Goal: Use online tool/utility: Utilize a website feature to perform a specific function

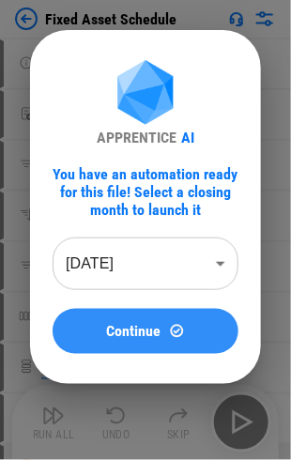
click at [147, 337] on span "Continue" at bounding box center [134, 331] width 54 height 15
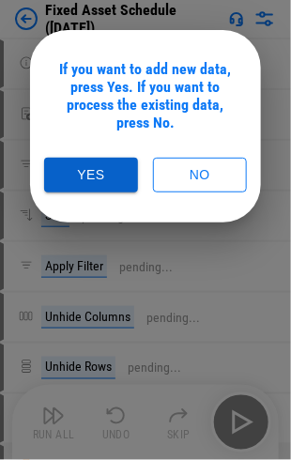
click at [96, 177] on button "Yes" at bounding box center [91, 175] width 94 height 35
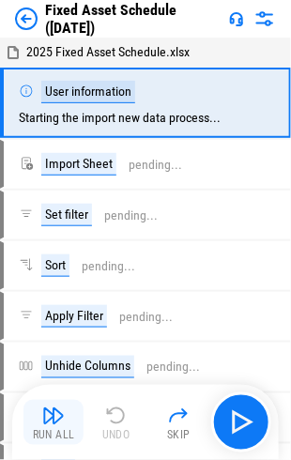
click at [62, 417] on img "button" at bounding box center [53, 416] width 23 height 23
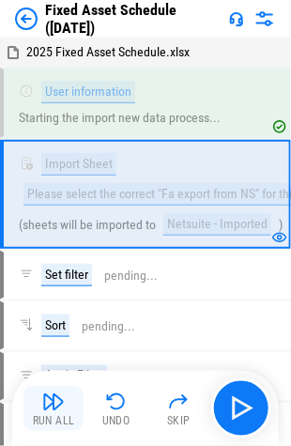
click at [41, 416] on div "Run All" at bounding box center [54, 421] width 42 height 11
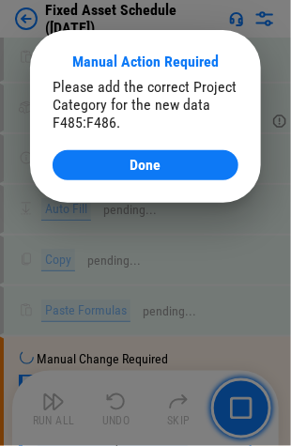
scroll to position [5771, 0]
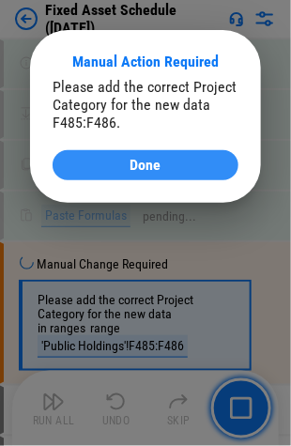
click at [137, 173] on span "Done" at bounding box center [146, 165] width 31 height 15
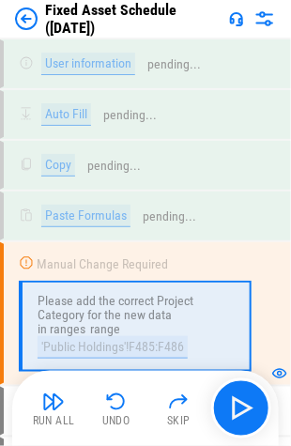
click at [57, 407] on img "button" at bounding box center [53, 402] width 23 height 23
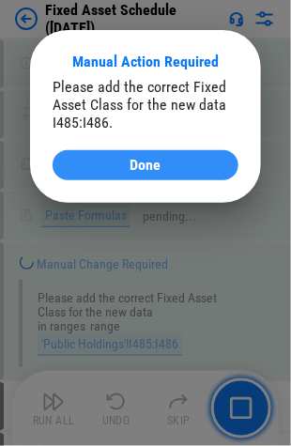
click at [135, 169] on span "Done" at bounding box center [146, 165] width 31 height 15
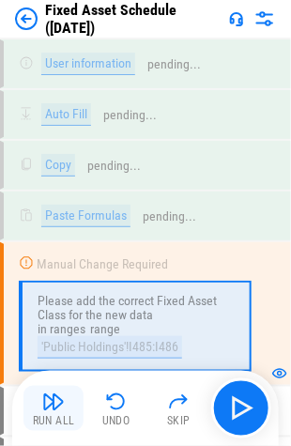
click at [30, 404] on button "Run All" at bounding box center [53, 408] width 60 height 45
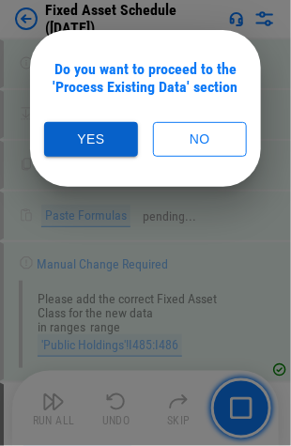
click at [87, 135] on button "Yes" at bounding box center [91, 139] width 94 height 35
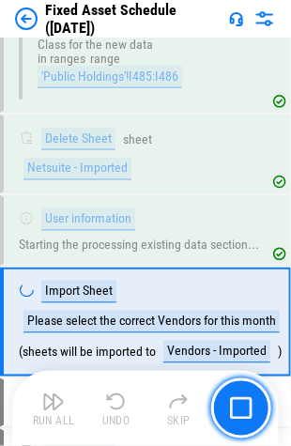
scroll to position [6045, 0]
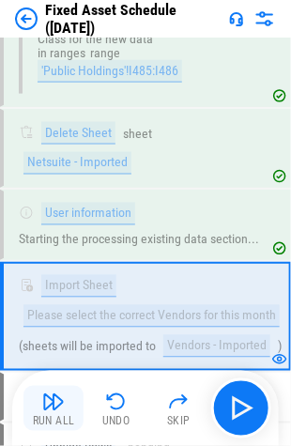
click at [45, 410] on img "button" at bounding box center [53, 402] width 23 height 23
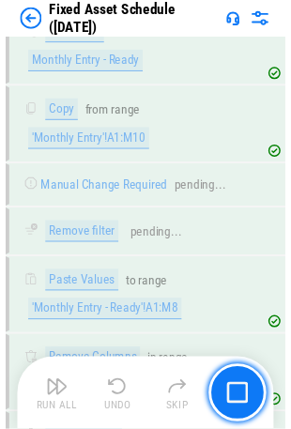
scroll to position [8240, 0]
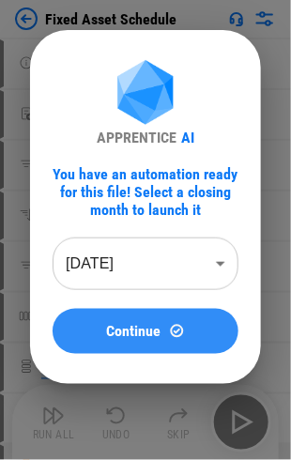
click at [150, 331] on span "Continue" at bounding box center [134, 331] width 54 height 15
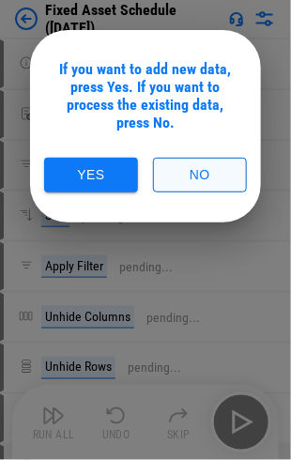
click at [209, 175] on button "No" at bounding box center [200, 175] width 94 height 35
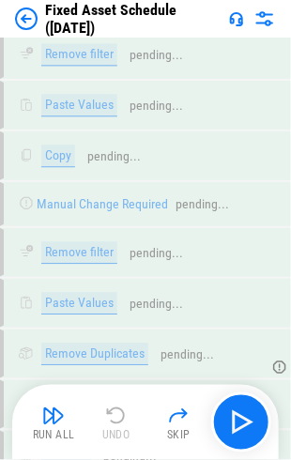
scroll to position [4479, 0]
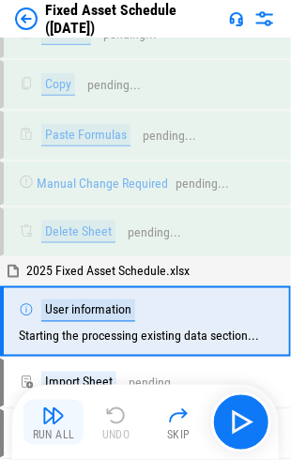
click at [59, 417] on img "button" at bounding box center [53, 416] width 23 height 23
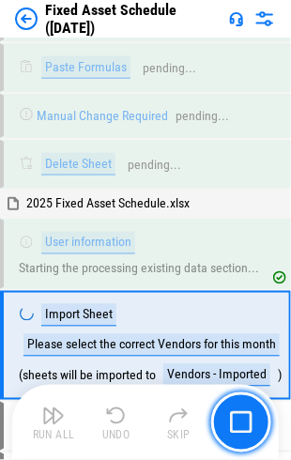
scroll to position [4577, 0]
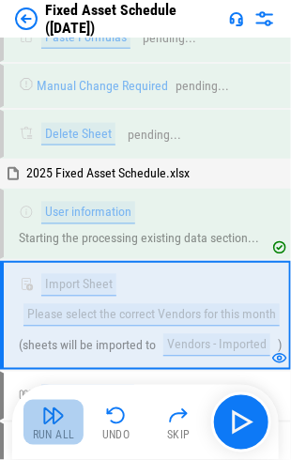
click at [62, 426] on img "button" at bounding box center [53, 416] width 23 height 23
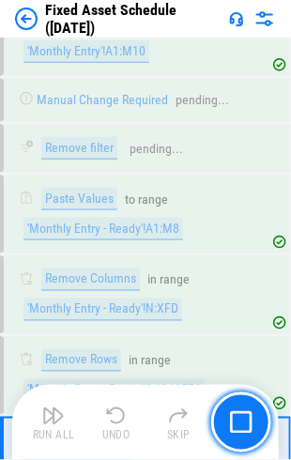
scroll to position [6707, 0]
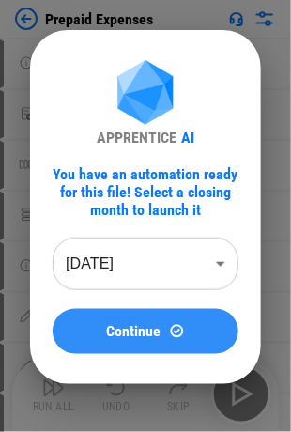
click at [126, 330] on span "Continue" at bounding box center [134, 331] width 54 height 15
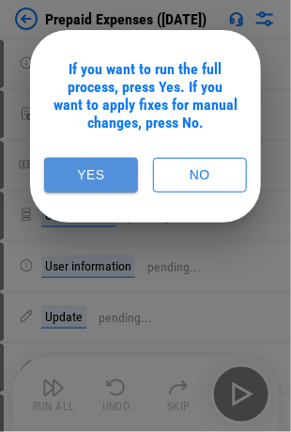
click at [99, 178] on button "Yes" at bounding box center [91, 175] width 94 height 35
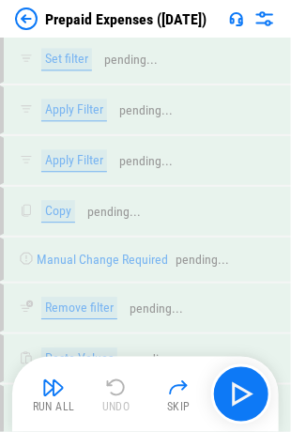
scroll to position [5042, 0]
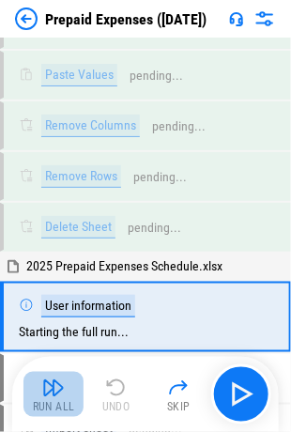
click at [46, 392] on img "button" at bounding box center [53, 388] width 23 height 23
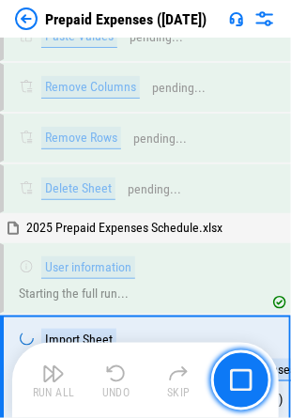
scroll to position [5147, 0]
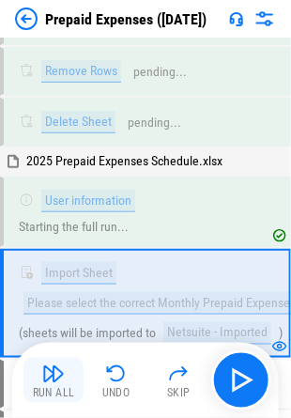
click at [53, 375] on img "button" at bounding box center [53, 374] width 23 height 23
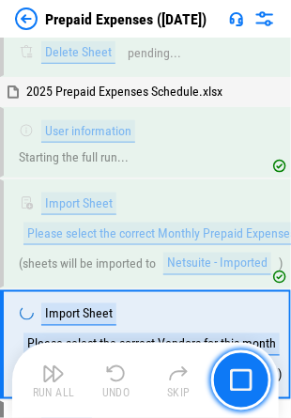
scroll to position [5256, 0]
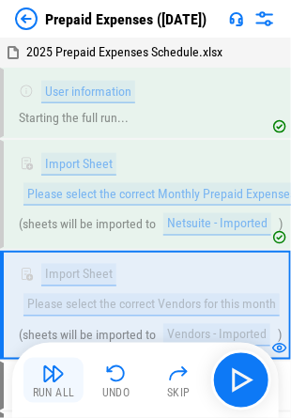
click at [56, 376] on img "button" at bounding box center [53, 374] width 23 height 23
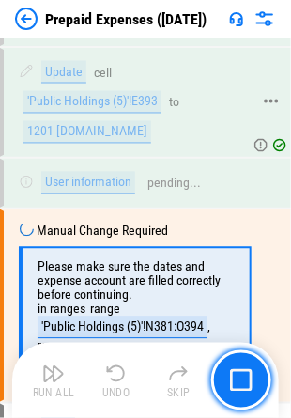
scroll to position [9041, 0]
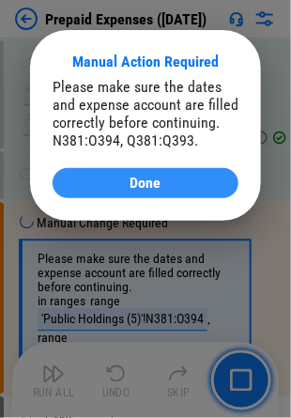
click at [139, 182] on span "Done" at bounding box center [146, 183] width 31 height 15
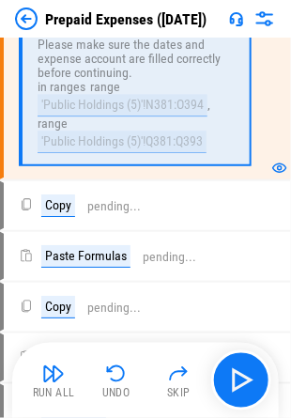
scroll to position [9229, 0]
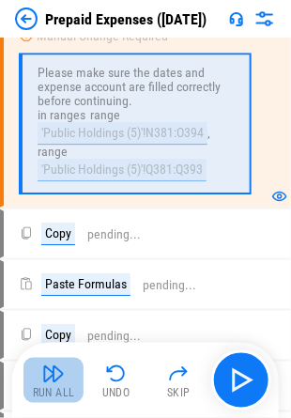
click at [40, 368] on button "Run All" at bounding box center [53, 380] width 60 height 45
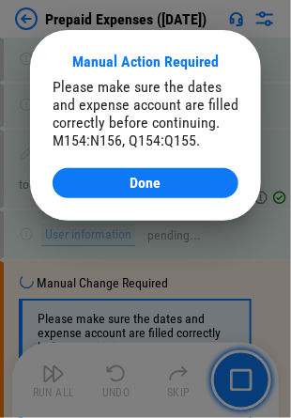
scroll to position [12677, 0]
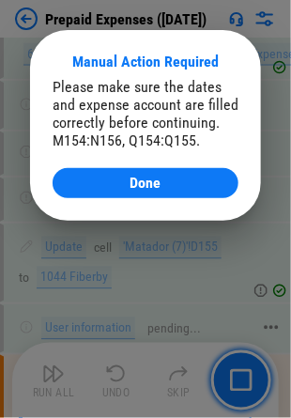
click at [127, 183] on div "Done" at bounding box center [145, 183] width 141 height 15
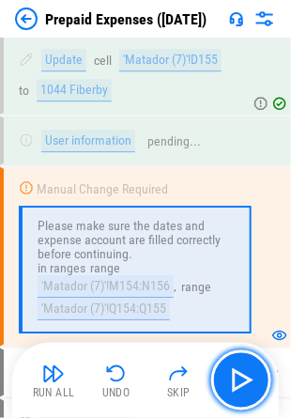
scroll to position [12959, 0]
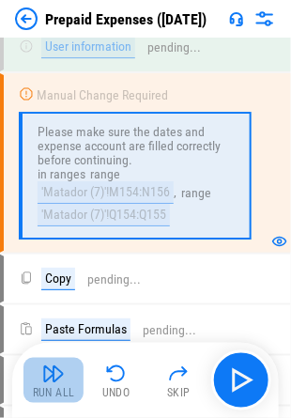
click at [38, 372] on button "Run All" at bounding box center [53, 380] width 60 height 45
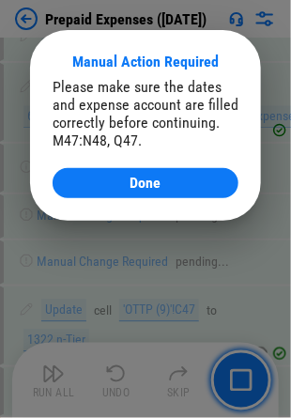
scroll to position [16405, 0]
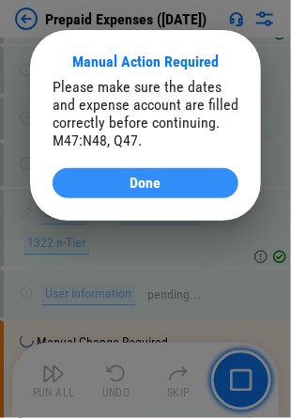
click at [151, 184] on span "Done" at bounding box center [146, 183] width 31 height 15
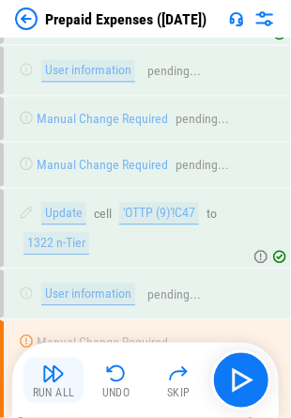
click at [53, 388] on div "Run All" at bounding box center [54, 393] width 42 height 11
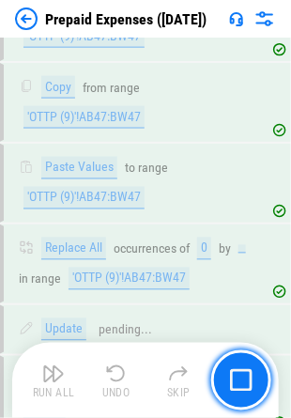
scroll to position [17071, 0]
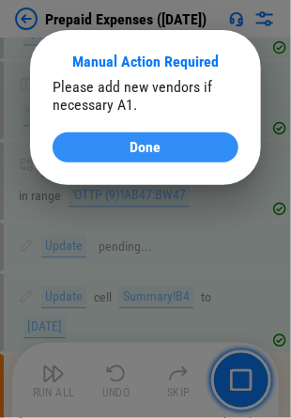
click at [107, 143] on div "Done" at bounding box center [145, 147] width 141 height 15
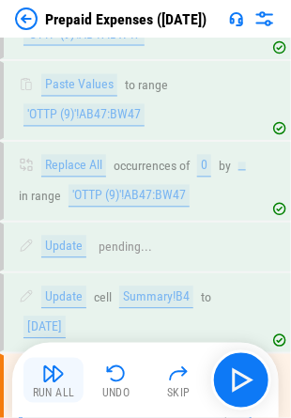
click at [60, 381] on img "button" at bounding box center [53, 374] width 23 height 23
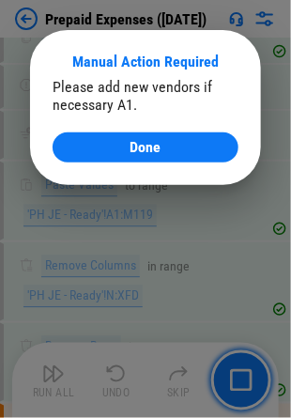
scroll to position [17875, 0]
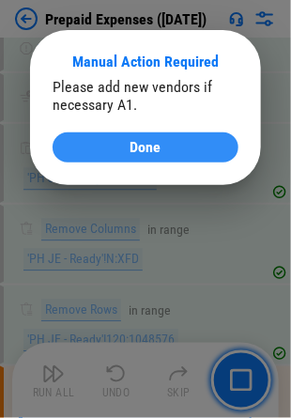
click at [163, 147] on div "Done" at bounding box center [145, 147] width 141 height 15
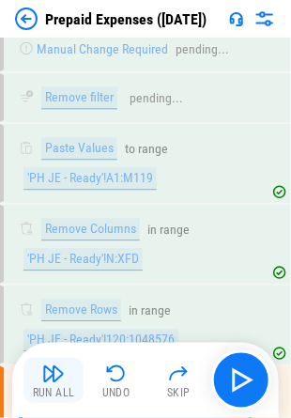
click at [56, 375] on img "button" at bounding box center [53, 374] width 23 height 23
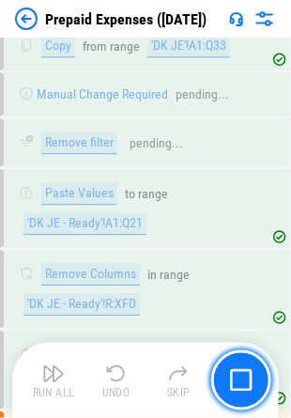
scroll to position [18679, 0]
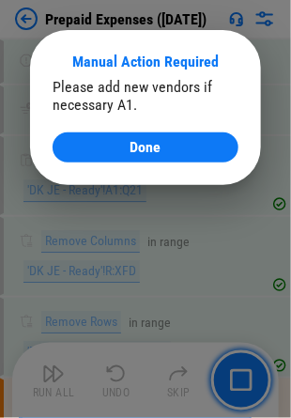
click at [138, 157] on button "Done" at bounding box center [146, 147] width 186 height 30
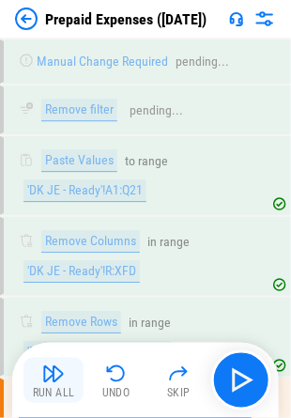
click at [45, 391] on div "Run All" at bounding box center [54, 393] width 42 height 11
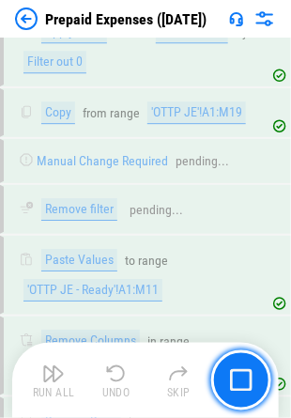
scroll to position [19526, 0]
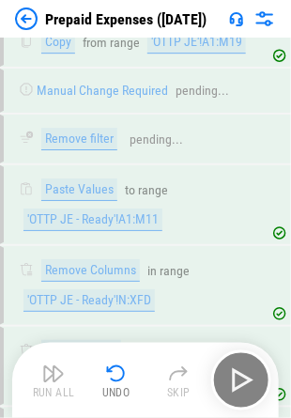
click at [29, 19] on img at bounding box center [26, 19] width 23 height 23
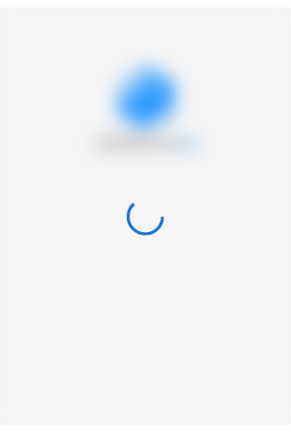
scroll to position [0, 0]
